Goal: Task Accomplishment & Management: Use online tool/utility

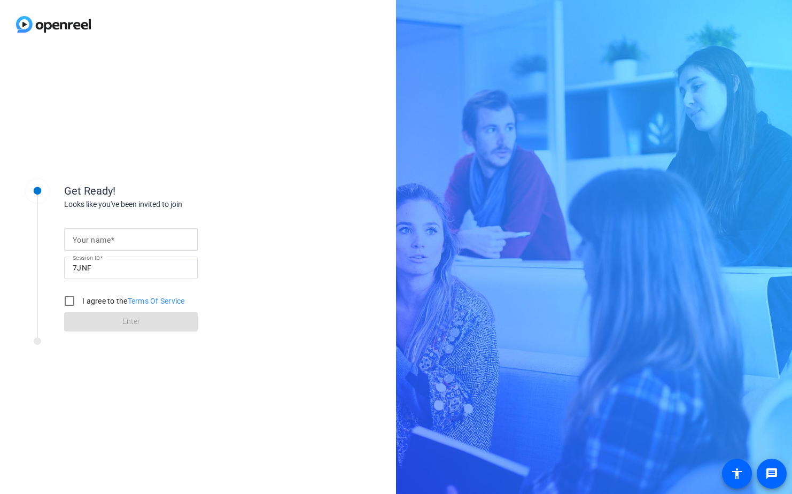
click at [141, 235] on input "Your name" at bounding box center [131, 239] width 116 height 13
type input "[PERSON_NAME]"
click at [69, 299] on input "I agree to the Terms Of Service" at bounding box center [69, 300] width 21 height 21
checkbox input "true"
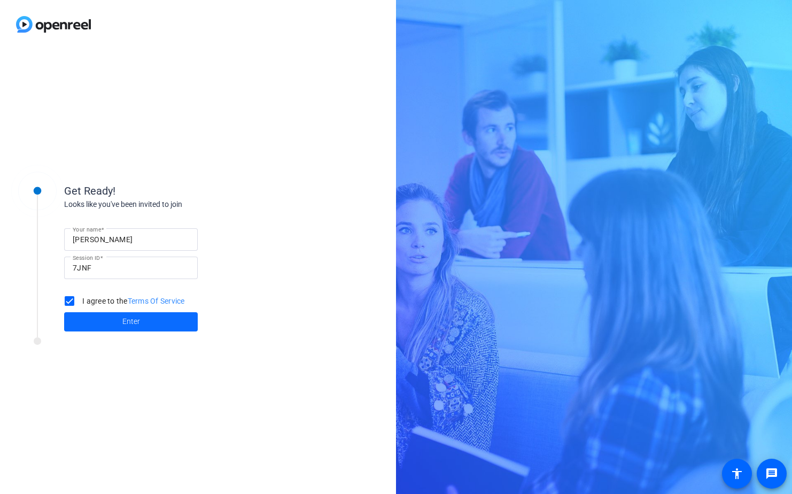
click at [143, 321] on span at bounding box center [131, 322] width 134 height 26
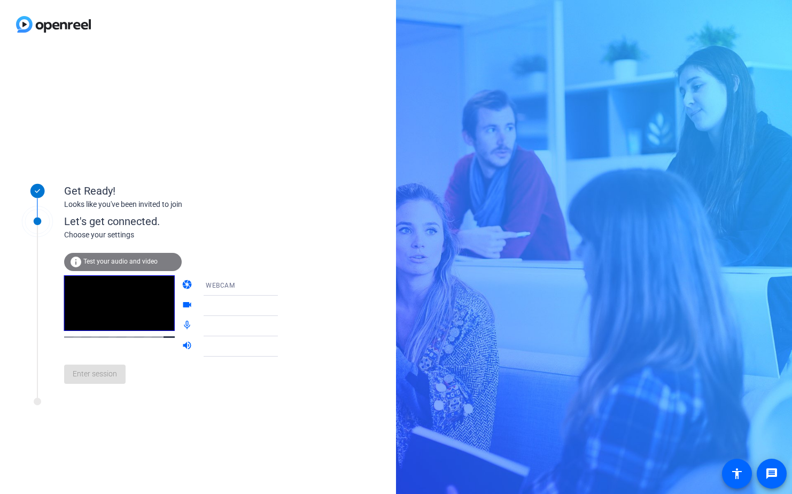
click at [130, 261] on span "Test your audio and video" at bounding box center [120, 260] width 74 height 7
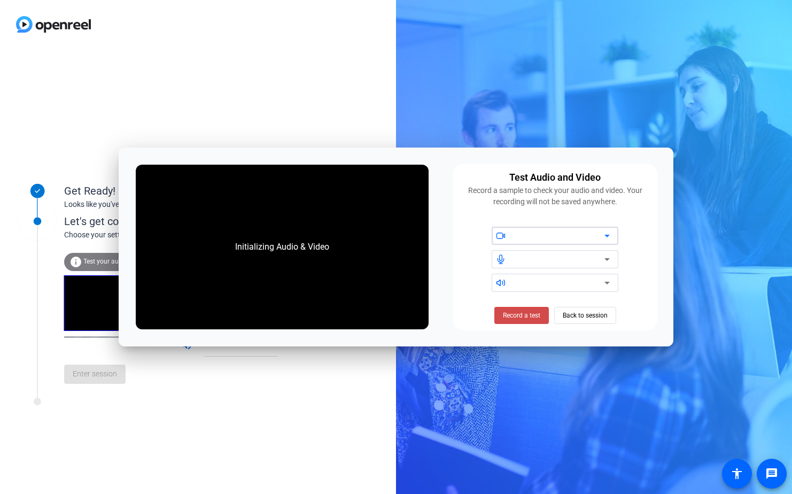
click at [541, 318] on span at bounding box center [521, 315] width 54 height 26
click at [607, 233] on icon at bounding box center [606, 235] width 13 height 13
click at [511, 317] on span "Stop Testing (6s)" at bounding box center [521, 315] width 49 height 10
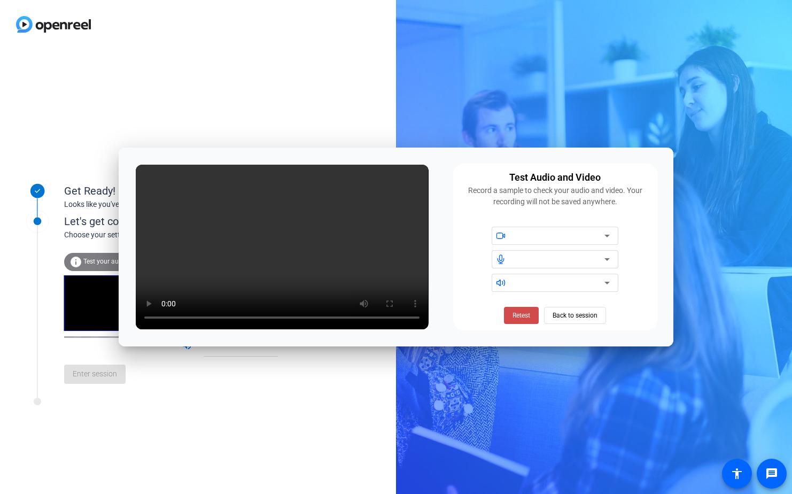
click at [524, 316] on span "Retest" at bounding box center [521, 315] width 18 height 10
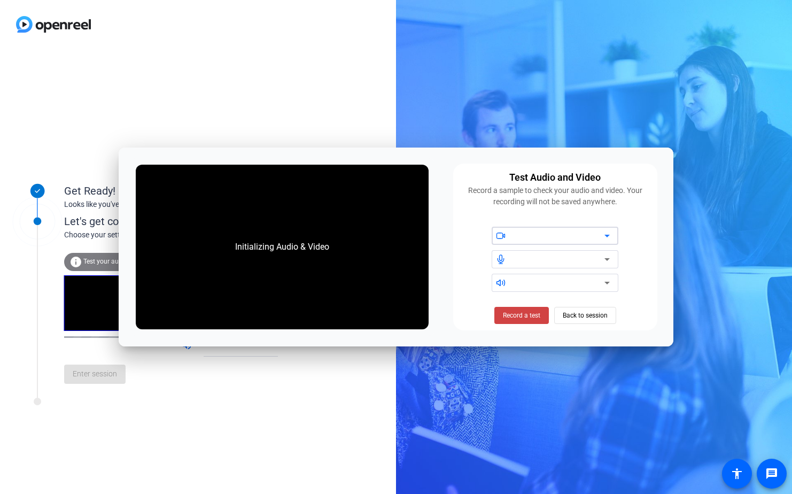
click at [608, 236] on icon at bounding box center [606, 236] width 5 height 3
click at [602, 259] on icon at bounding box center [606, 259] width 13 height 13
click at [589, 284] on div at bounding box center [558, 282] width 91 height 13
click at [518, 308] on span at bounding box center [521, 315] width 54 height 26
click at [518, 316] on span "Stop Testing (6s)" at bounding box center [521, 315] width 49 height 10
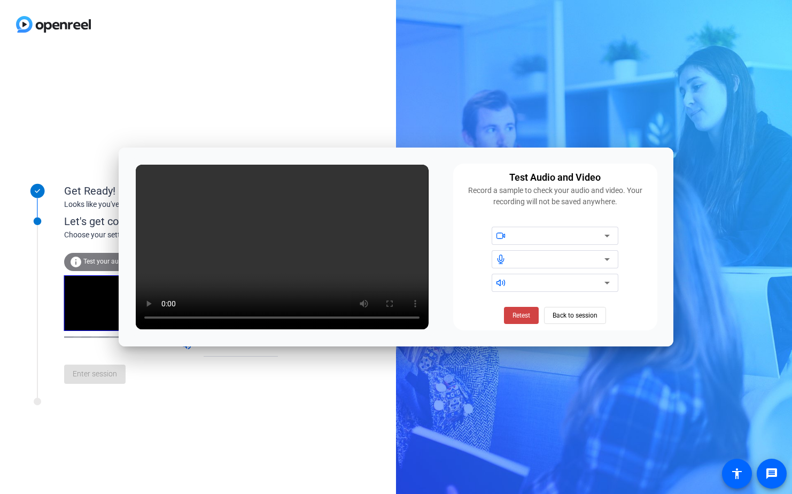
click at [685, 95] on div "Get Ready! Looks like you've been invited to join Let's get connected. Choose y…" at bounding box center [396, 247] width 792 height 494
click at [563, 318] on span "Back to session" at bounding box center [574, 315] width 45 height 20
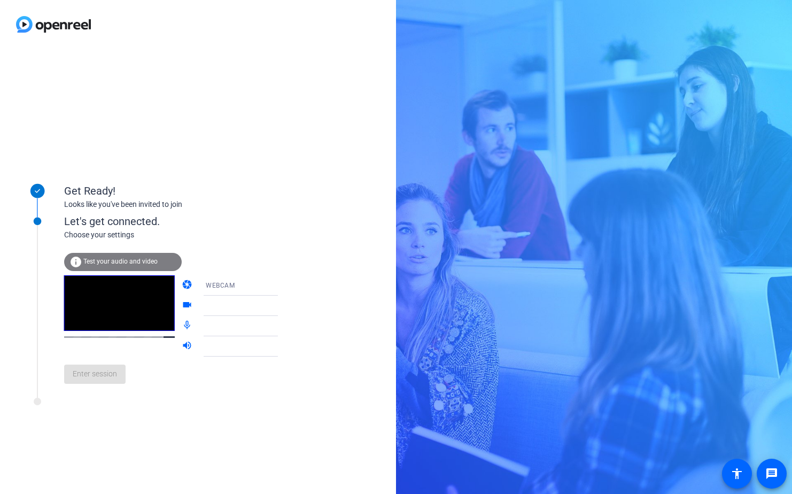
click at [282, 282] on icon at bounding box center [288, 285] width 13 height 13
click at [233, 329] on mat-option "DESKTOP" at bounding box center [231, 327] width 91 height 21
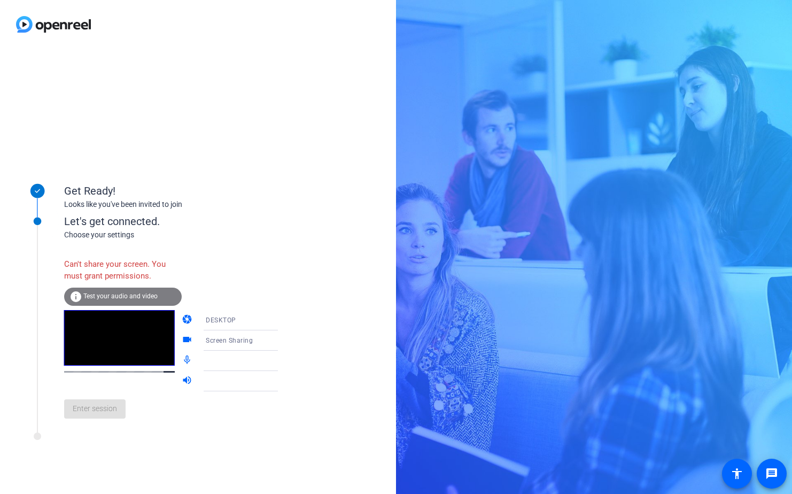
click at [239, 322] on div "DESKTOP" at bounding box center [246, 319] width 80 height 13
click at [234, 336] on mat-option "WEBCAM" at bounding box center [231, 340] width 91 height 21
click at [250, 339] on div at bounding box center [246, 340] width 80 height 13
click at [282, 339] on icon at bounding box center [288, 340] width 13 height 13
click at [282, 362] on icon at bounding box center [288, 360] width 13 height 13
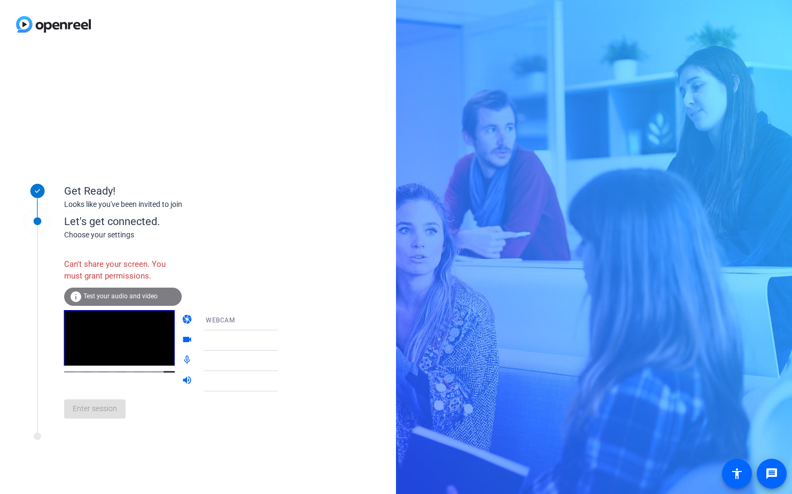
drag, startPoint x: 100, startPoint y: 427, endPoint x: 116, endPoint y: 403, distance: 28.6
click at [108, 411] on div "Enter session" at bounding box center [182, 408] width 236 height 35
click at [114, 294] on span "Test your audio and video" at bounding box center [120, 295] width 74 height 7
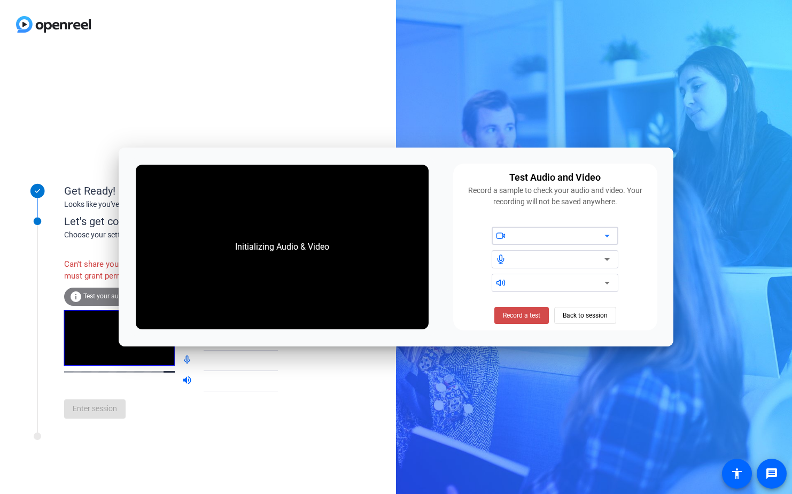
click at [527, 311] on span "Record a test" at bounding box center [521, 315] width 37 height 10
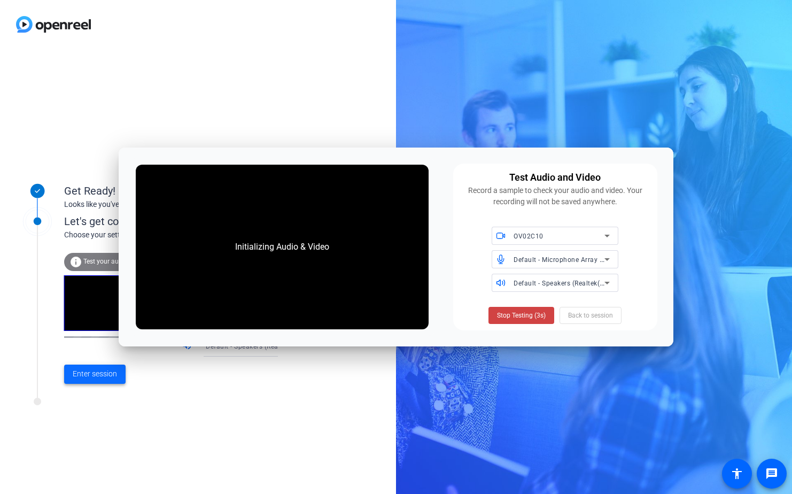
click at [91, 373] on span "Enter session" at bounding box center [95, 373] width 44 height 11
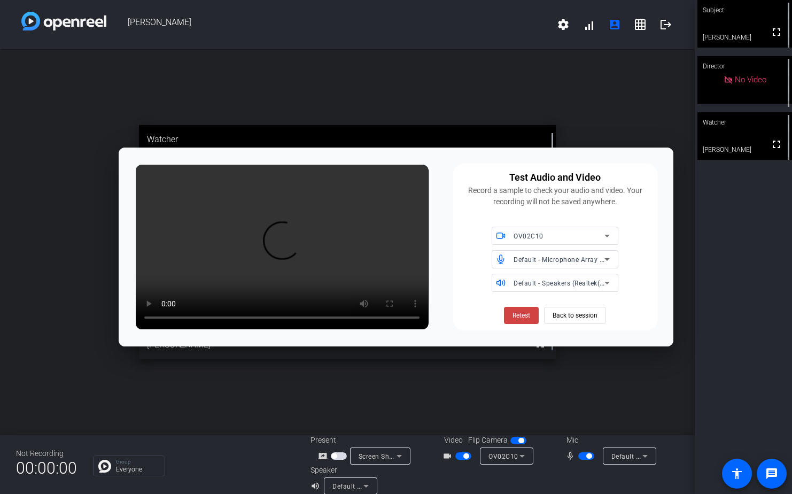
drag, startPoint x: 434, startPoint y: 159, endPoint x: 573, endPoint y: 147, distance: 139.4
click at [573, 147] on body "Accessibility Screen-Reader Guide, Feedback, and Issue Reporting | New window […" at bounding box center [396, 247] width 792 height 494
drag, startPoint x: 573, startPoint y: 147, endPoint x: 550, endPoint y: 74, distance: 76.7
click at [550, 74] on div "open_in_new Watcher fullscreen [PERSON_NAME]" at bounding box center [347, 242] width 694 height 386
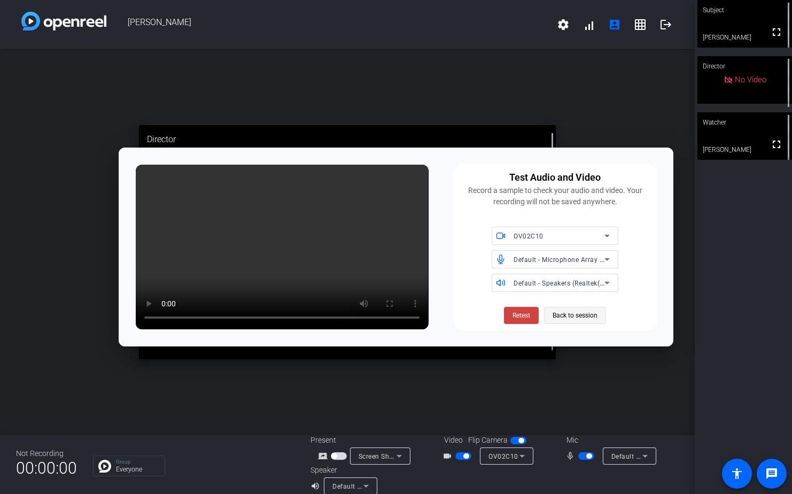
click at [602, 322] on span at bounding box center [574, 315] width 61 height 26
